Goal: Task Accomplishment & Management: Manage account settings

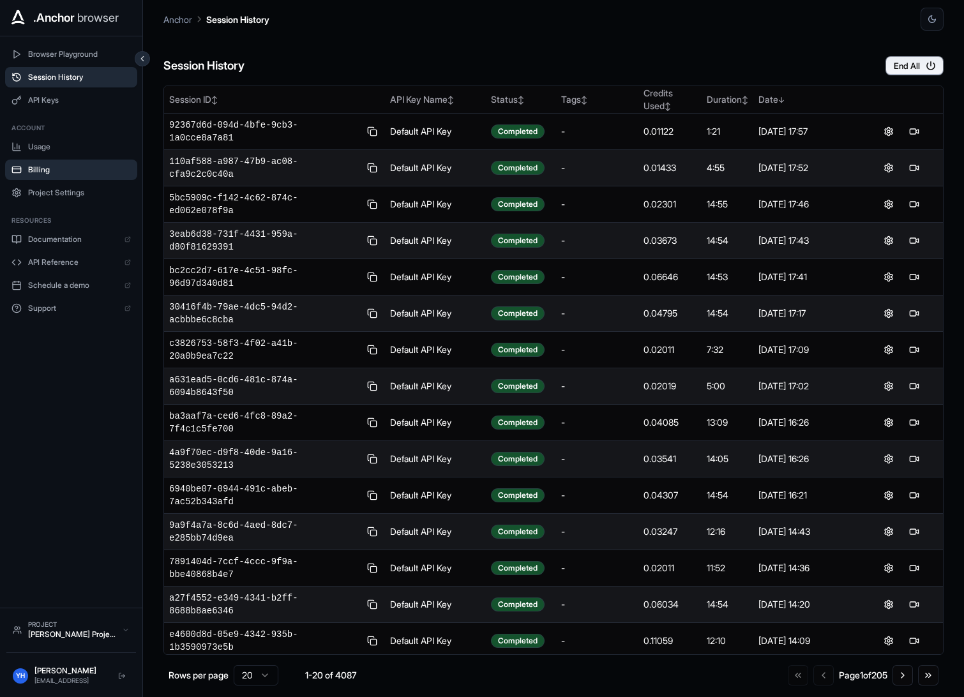
click at [55, 165] on span "Billing" at bounding box center [79, 170] width 103 height 10
